Goal: Task Accomplishment & Management: Manage account settings

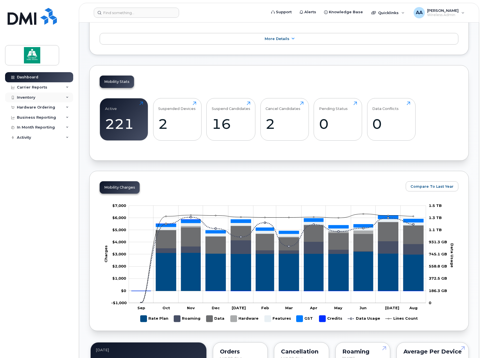
scroll to position [141, 0]
click at [57, 97] on div "Inventory" at bounding box center [39, 97] width 68 height 10
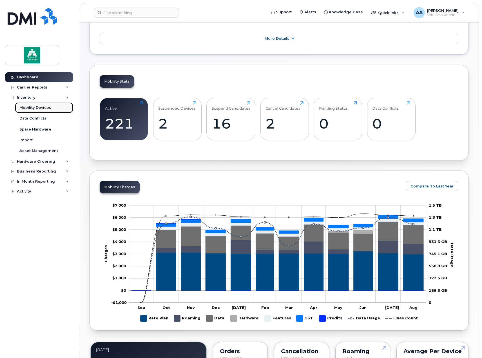
click at [28, 108] on div "Mobility Devices" at bounding box center [35, 107] width 32 height 5
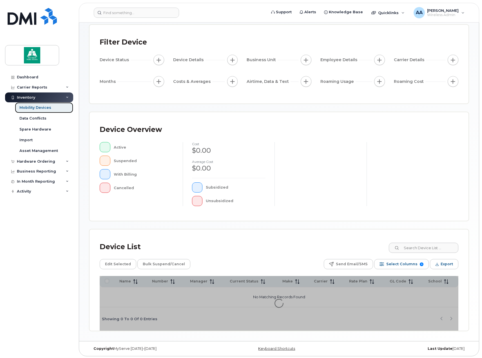
scroll to position [30, 0]
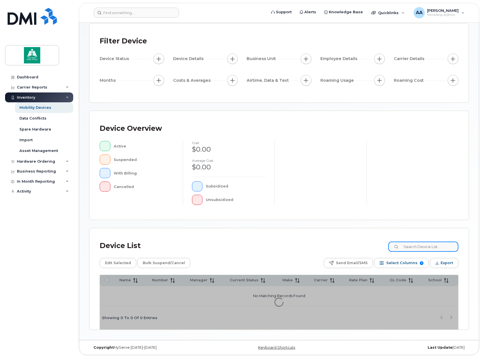
click at [439, 248] on input at bounding box center [424, 246] width 70 height 10
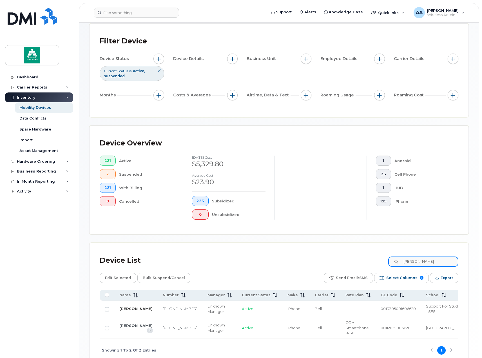
type input "teri"
click at [128, 308] on link "[PERSON_NAME]" at bounding box center [135, 308] width 33 height 5
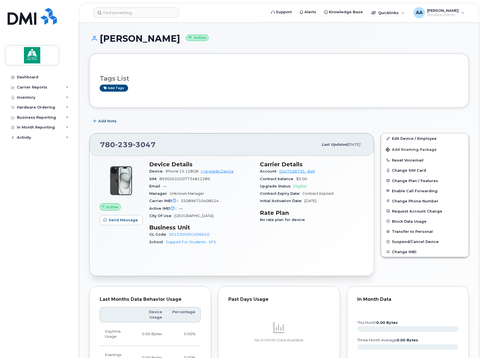
scroll to position [56, 0]
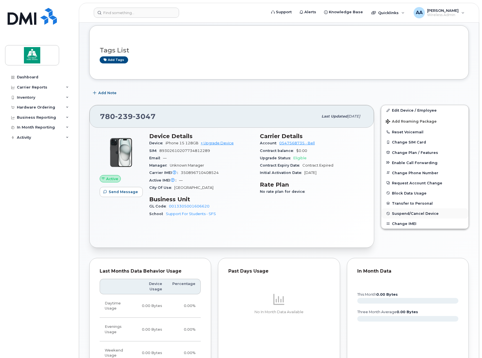
click at [402, 214] on span "Suspend/Cancel Device" at bounding box center [415, 213] width 47 height 4
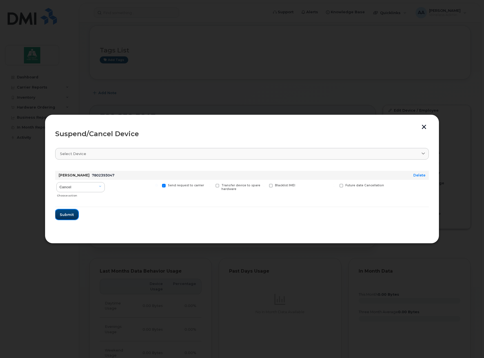
click at [67, 213] on span "Submit" at bounding box center [67, 214] width 14 height 5
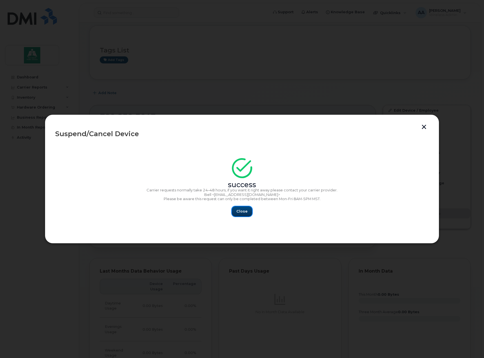
click at [237, 212] on span "Close" at bounding box center [241, 211] width 11 height 5
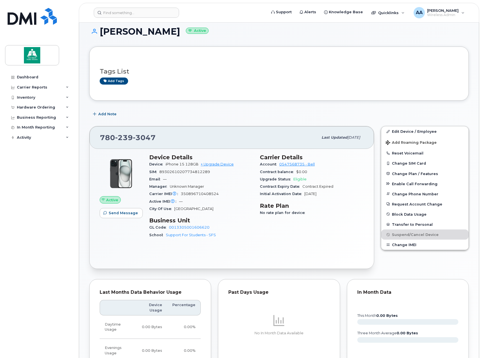
scroll to position [0, 0]
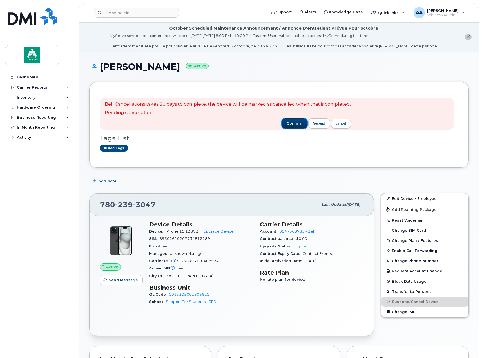
click at [297, 123] on span "confirm" at bounding box center [295, 123] width 16 height 5
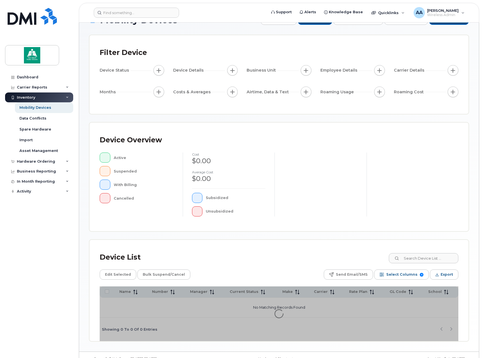
scroll to position [30, 0]
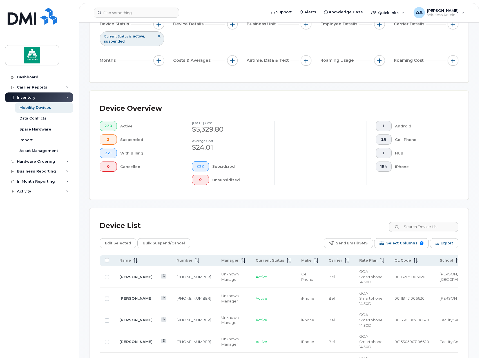
scroll to position [114, 0]
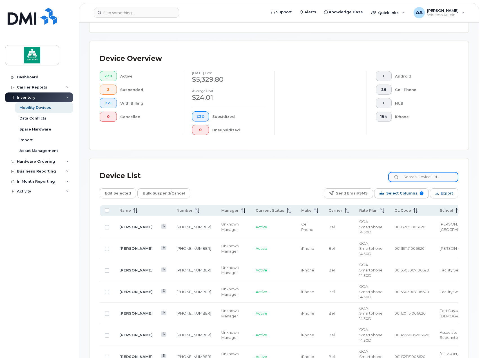
click at [425, 178] on input at bounding box center [424, 177] width 70 height 10
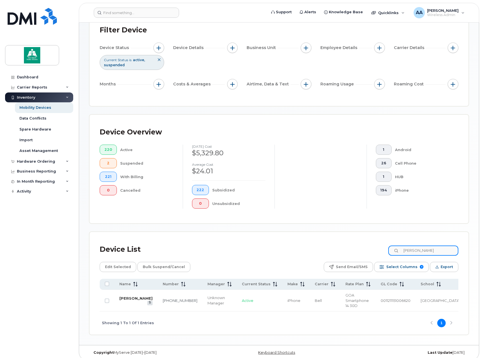
type input "teri"
click at [125, 296] on link "[PERSON_NAME]" at bounding box center [135, 298] width 33 height 5
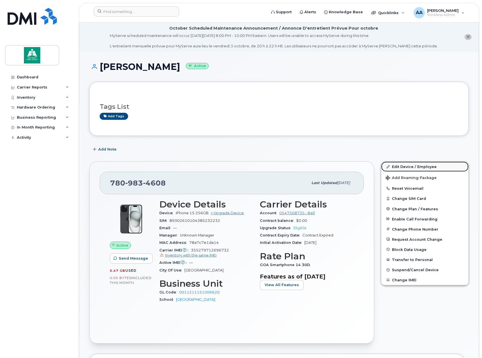
click at [409, 166] on link "Edit Device / Employee" at bounding box center [425, 166] width 87 height 10
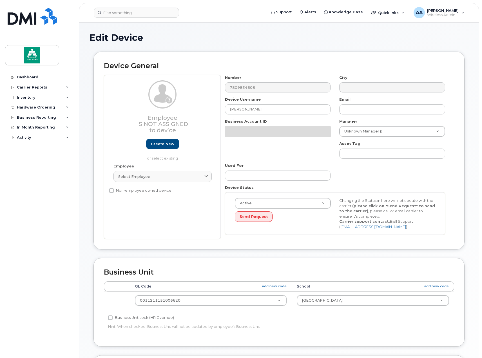
select select "10109174"
select select "10109233"
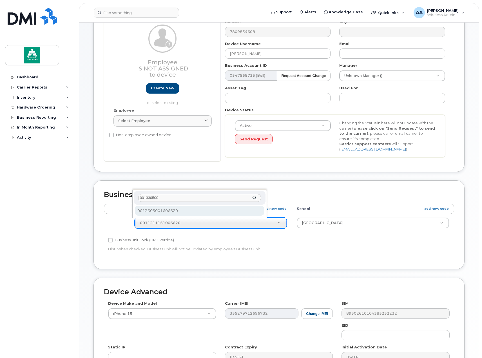
type input "001330500"
select select "10109138"
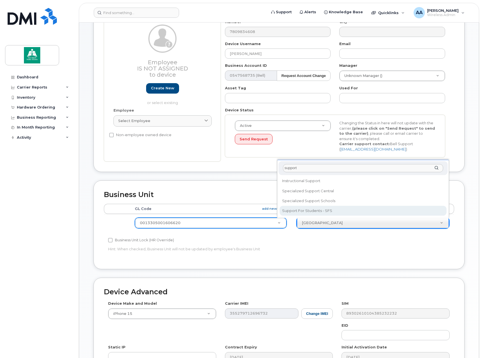
type input "support"
select select "16861284"
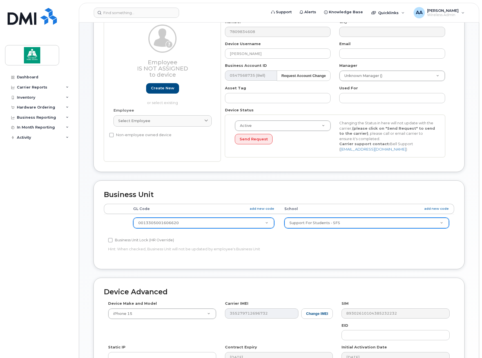
click at [298, 247] on p "Hint: When checked, Business Unit will not be updated by employee's Business Un…" at bounding box center [220, 248] width 225 height 5
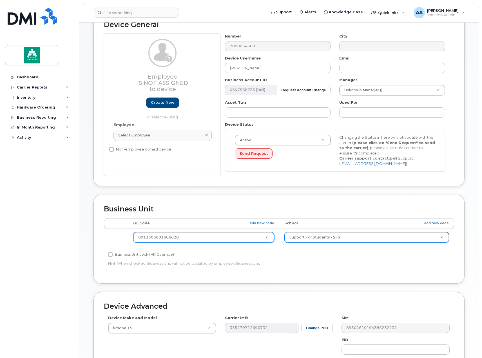
scroll to position [172, 0]
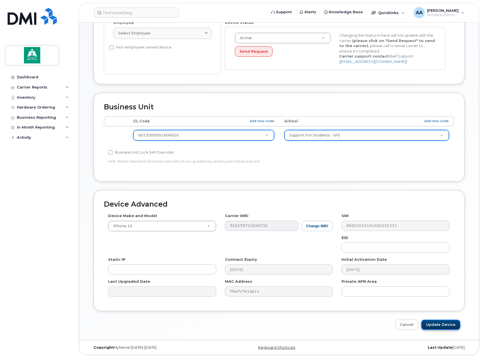
click at [438, 329] on input "Update Device" at bounding box center [441, 325] width 39 height 10
type input "Saving..."
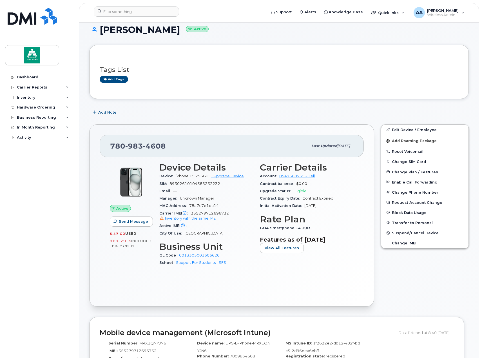
scroll to position [28, 0]
